Goal: Transaction & Acquisition: Download file/media

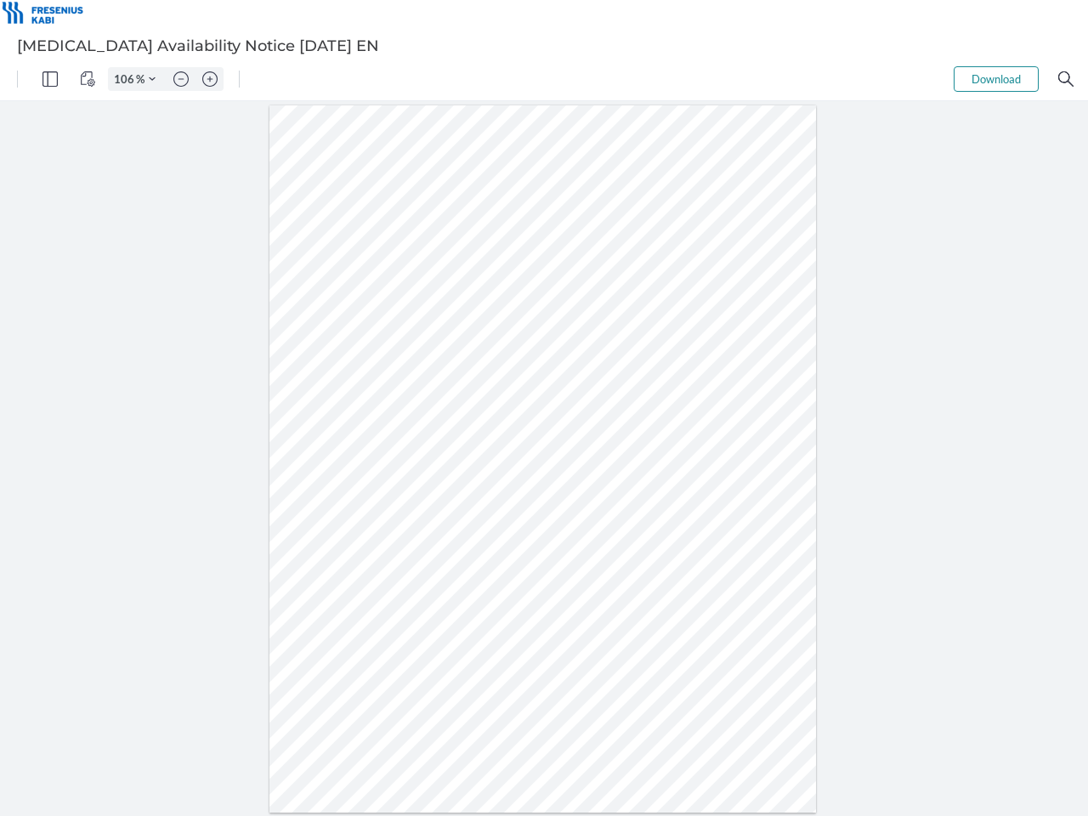
click at [50, 79] on img "Panel" at bounding box center [49, 78] width 15 height 15
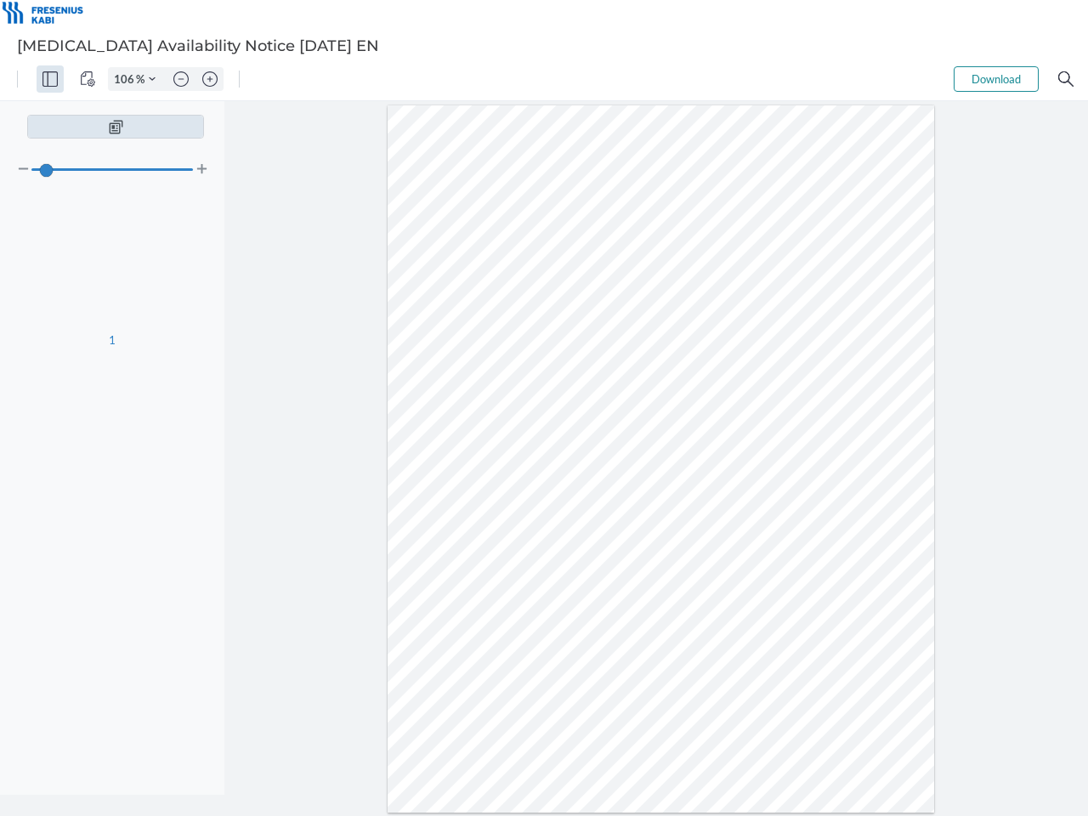
click at [88, 79] on img "View Controls" at bounding box center [87, 78] width 15 height 15
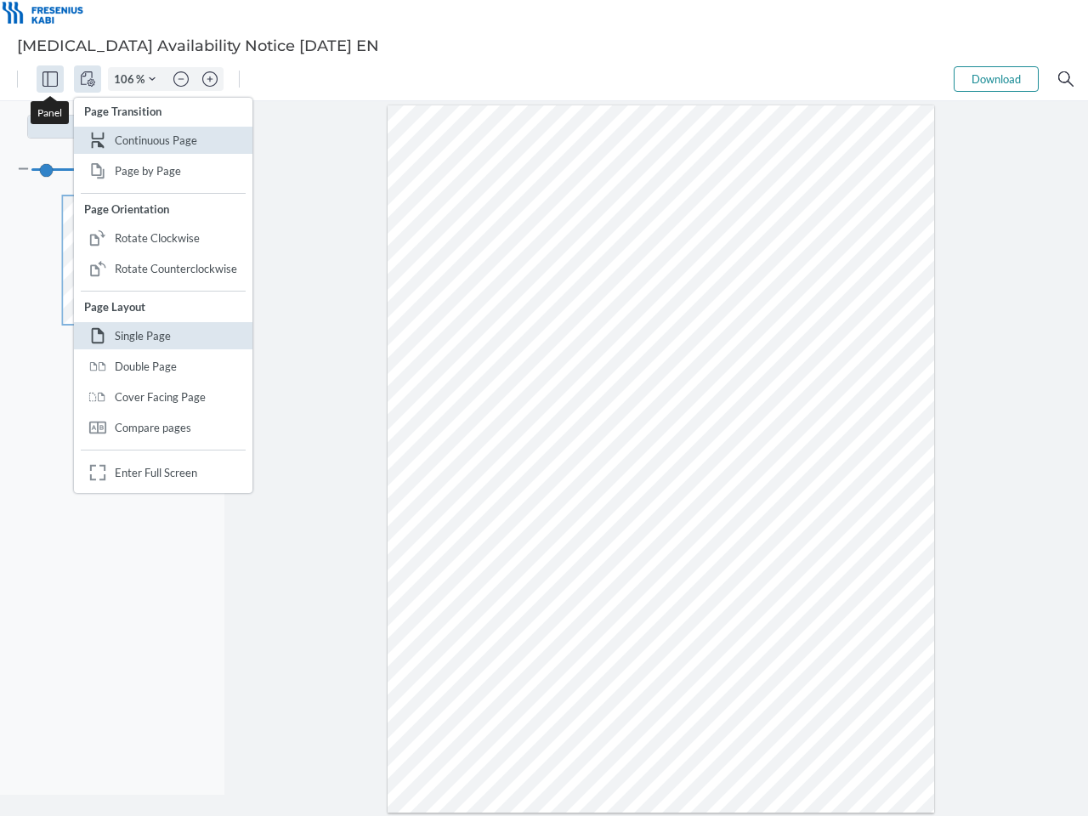
click at [127, 79] on input "106" at bounding box center [122, 78] width 27 height 15
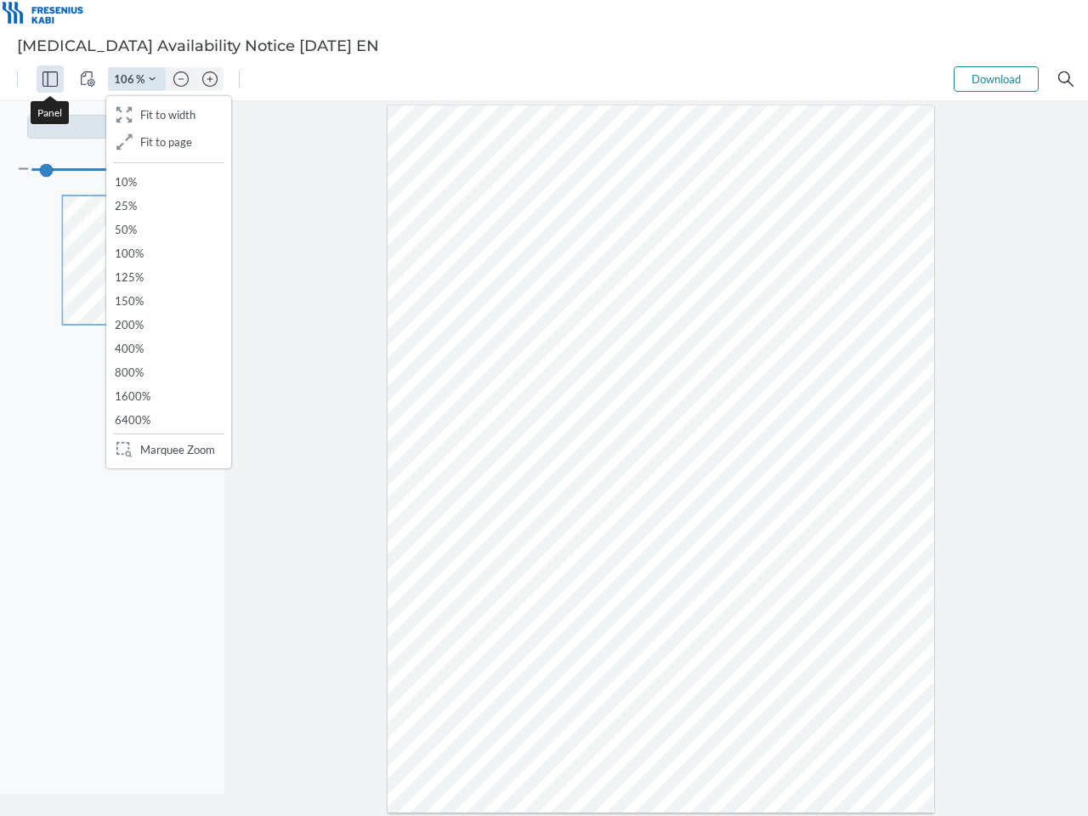
click at [152, 79] on img "Zoom Controls" at bounding box center [152, 79] width 7 height 7
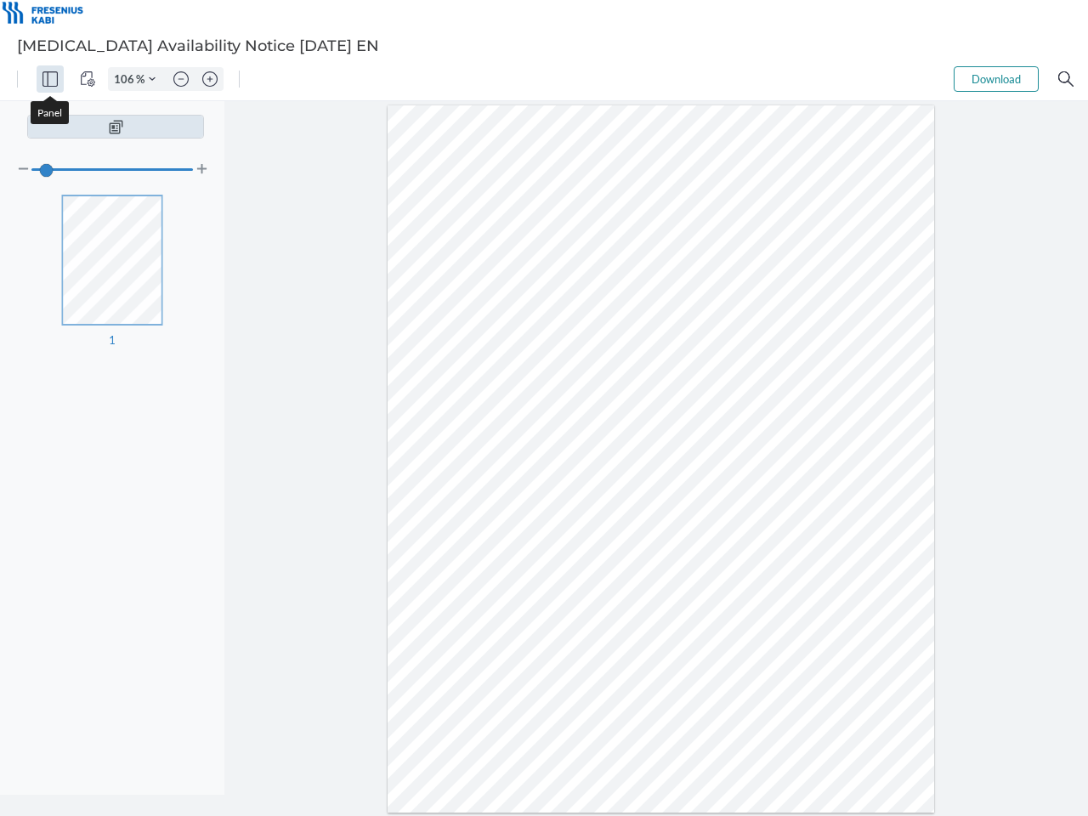
click at [181, 79] on img "Zoom out" at bounding box center [180, 78] width 15 height 15
click at [210, 79] on img "Zoom in" at bounding box center [209, 78] width 15 height 15
type input "106"
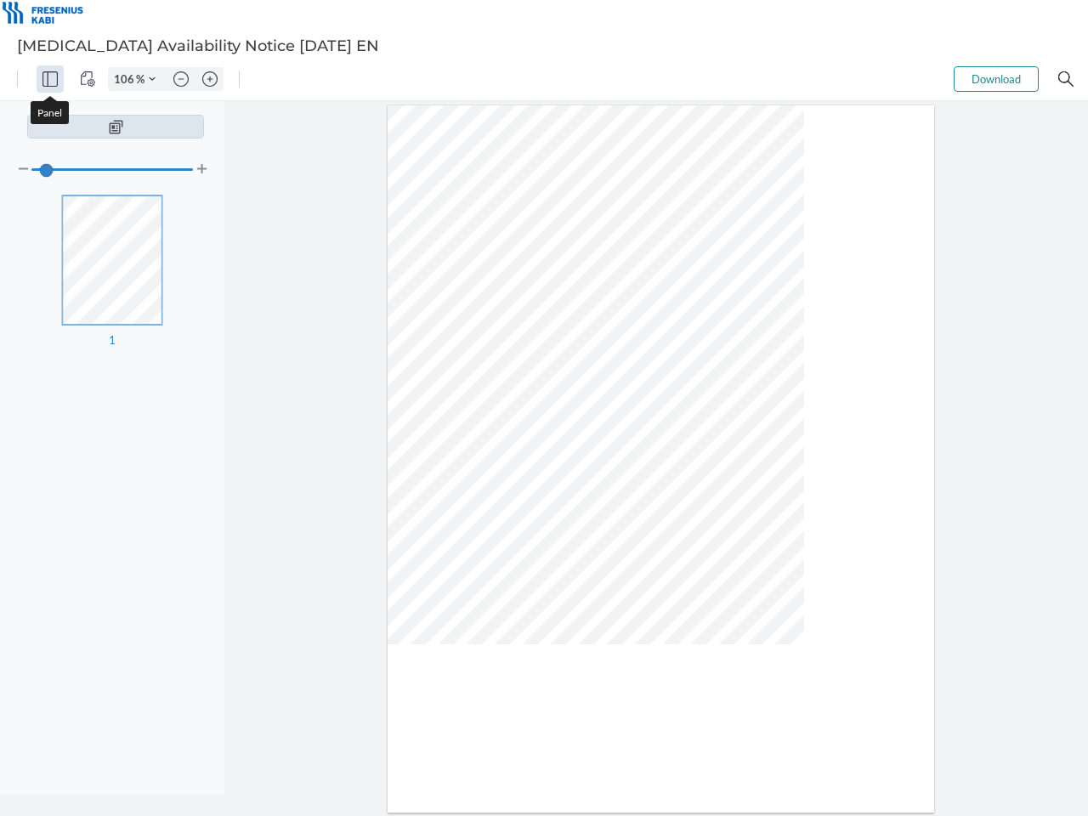
click at [996, 79] on button "Download" at bounding box center [996, 78] width 85 height 25
click at [1066, 79] on img "Search" at bounding box center [1065, 78] width 15 height 15
